Goal: Navigation & Orientation: Find specific page/section

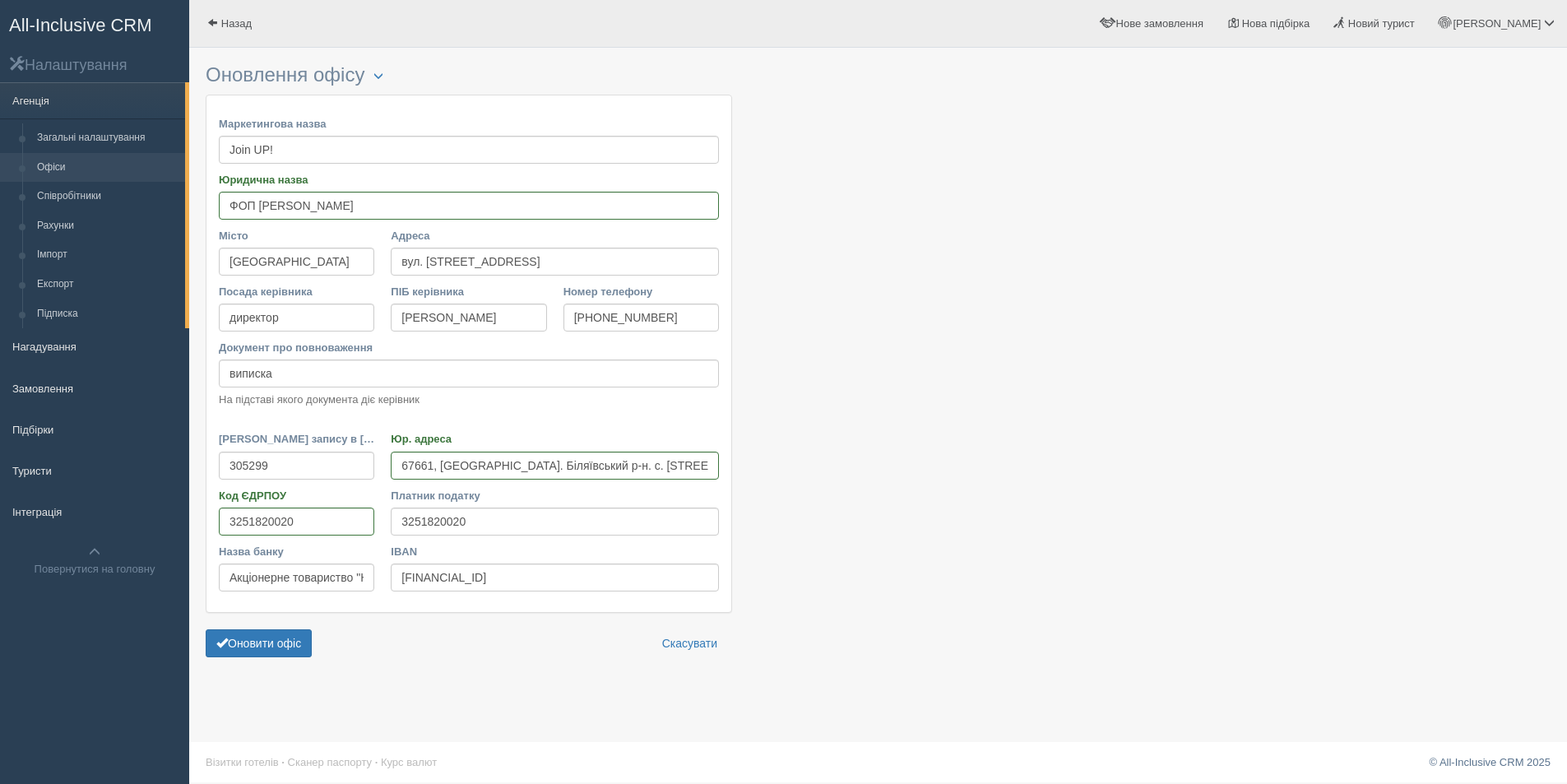
click at [90, 10] on link "All-Inclusive CRM" at bounding box center [94, 23] width 187 height 45
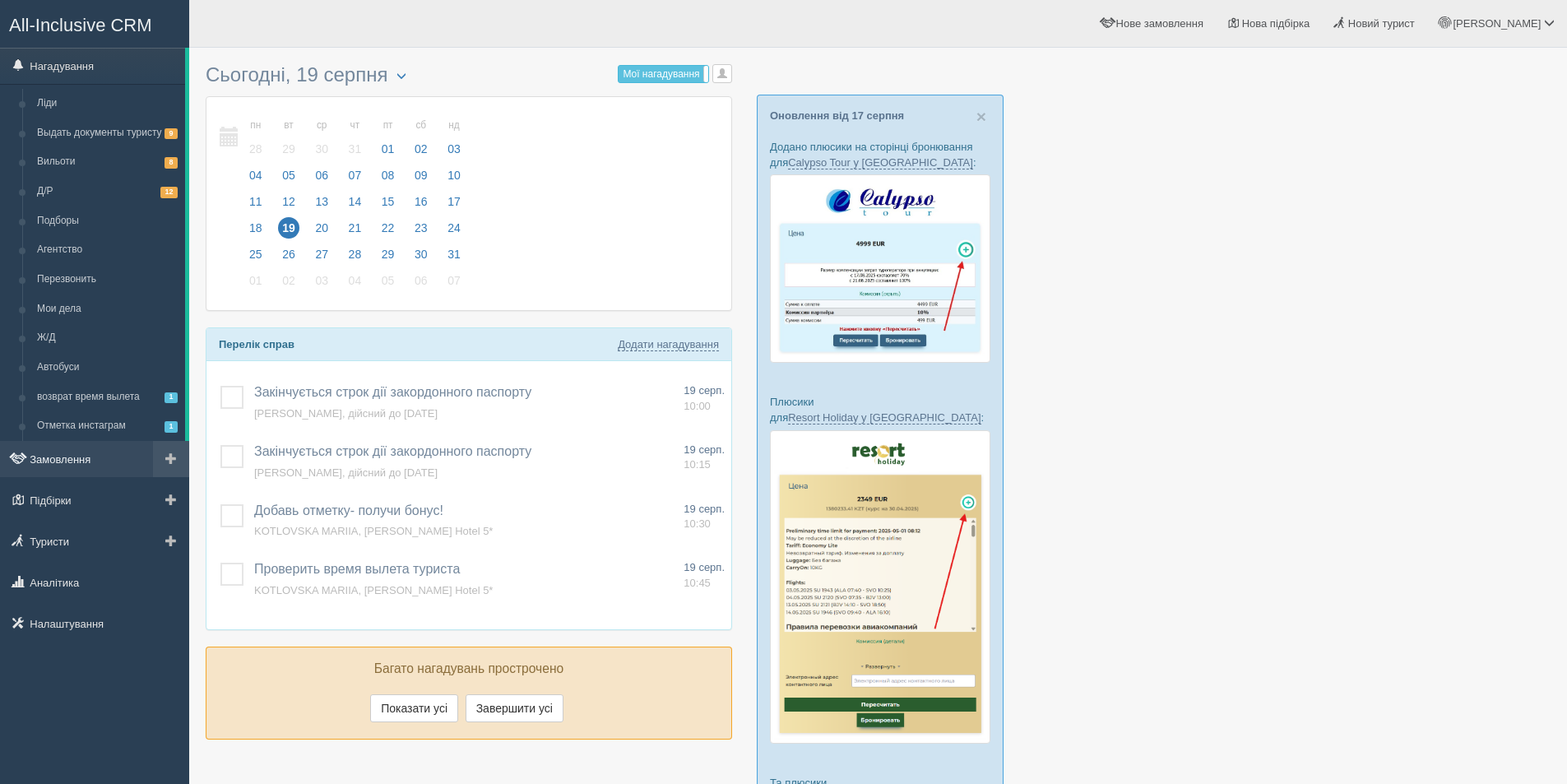
click at [64, 455] on link "Замовлення" at bounding box center [94, 459] width 189 height 36
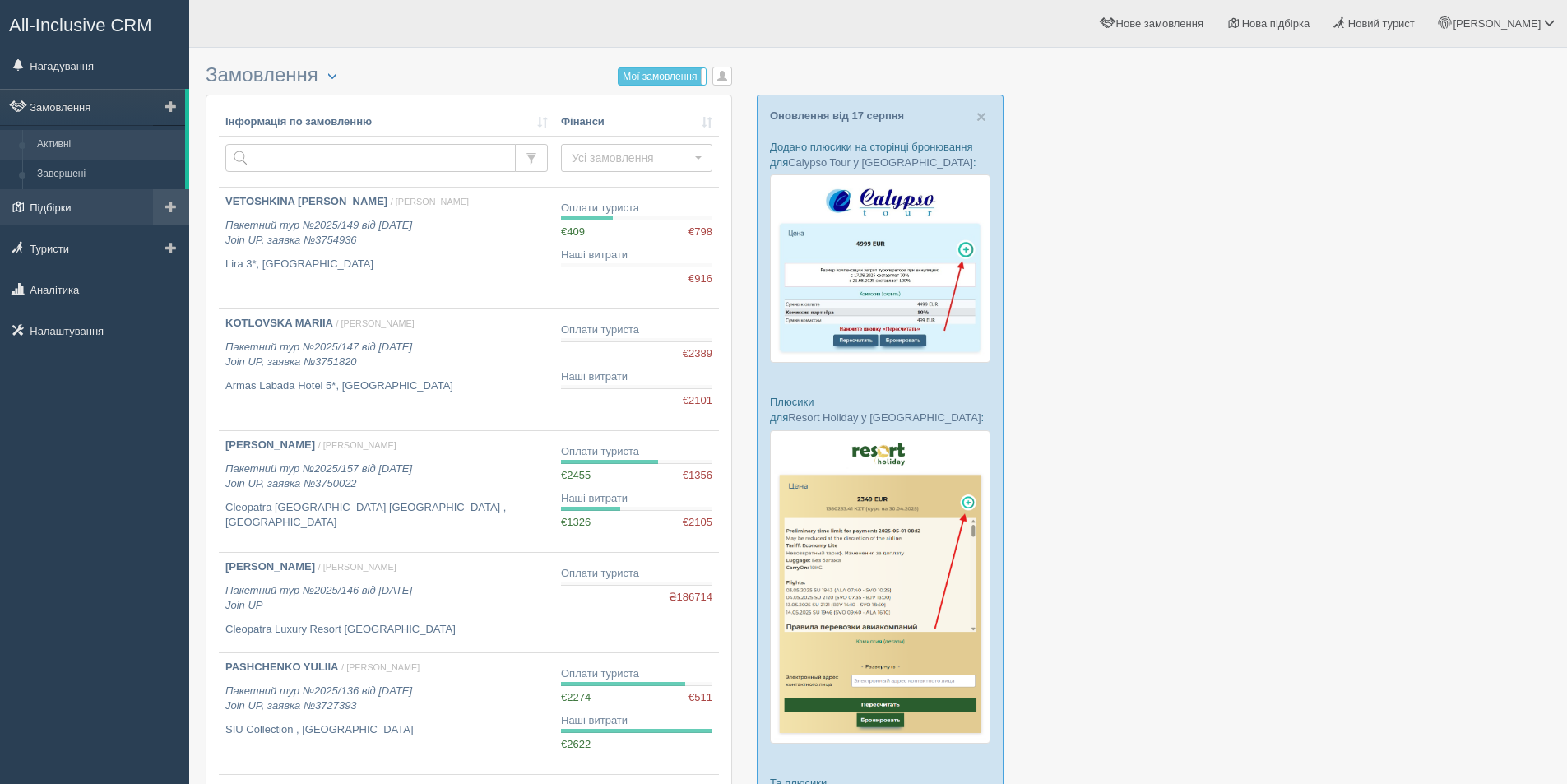
click at [70, 203] on link "Підбірки" at bounding box center [94, 207] width 189 height 36
